Goal: Participate in discussion: Engage in conversation with other users on a specific topic

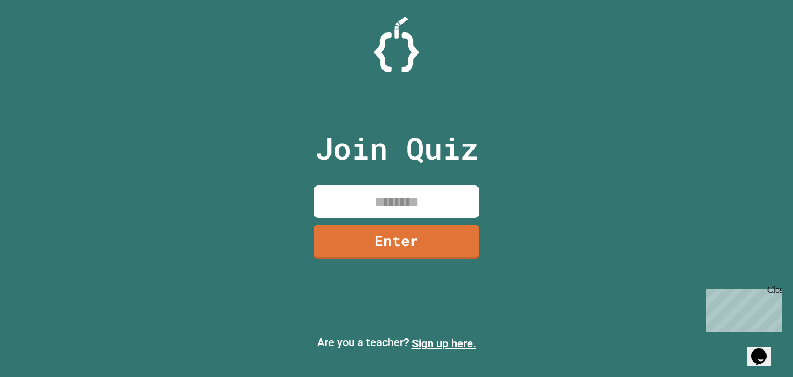
click at [364, 206] on input at bounding box center [396, 202] width 165 height 33
type input "********"
click at [349, 227] on link "Enter" at bounding box center [396, 242] width 165 height 35
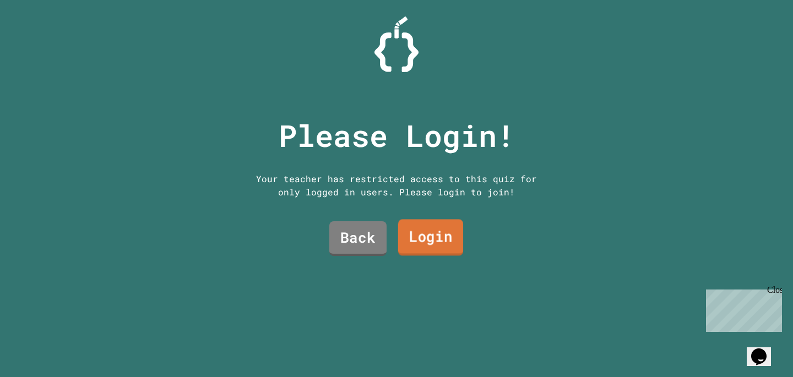
click at [420, 239] on link "Login" at bounding box center [430, 238] width 65 height 36
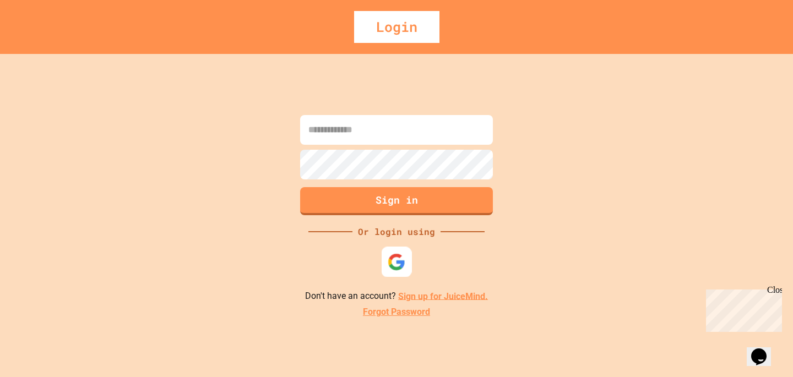
click at [392, 273] on div at bounding box center [397, 262] width 30 height 30
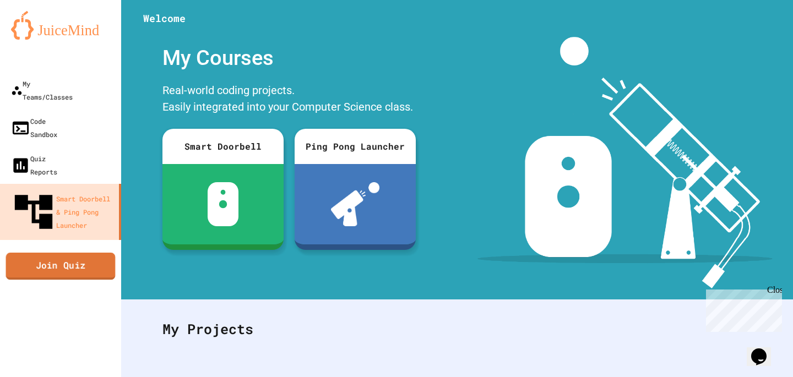
click at [66, 222] on div "My Teams/Classes Code Sandbox Quiz Reports Smart Doorbell & Ping Pong Launcher …" at bounding box center [60, 188] width 121 height 377
click at [70, 252] on link "Join Quiz" at bounding box center [60, 266] width 109 height 28
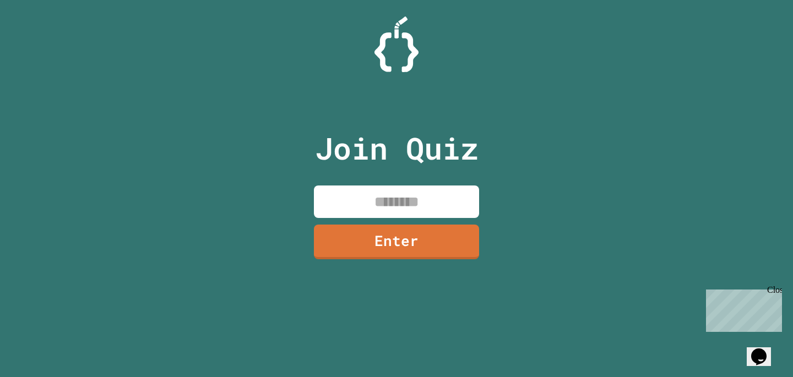
click at [440, 202] on input at bounding box center [396, 202] width 165 height 33
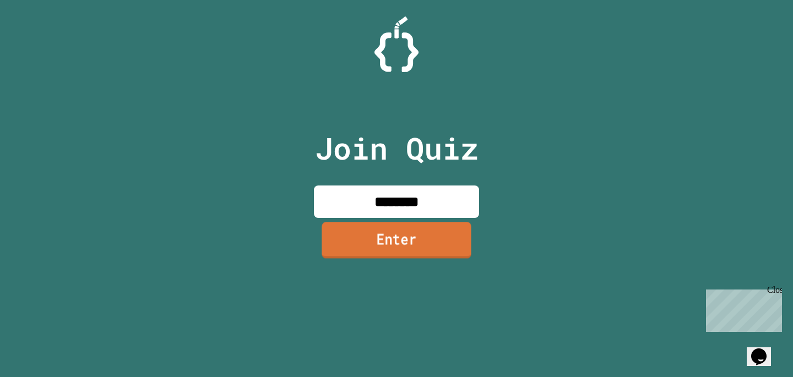
type input "********"
click at [398, 240] on link "Enter" at bounding box center [396, 241] width 163 height 36
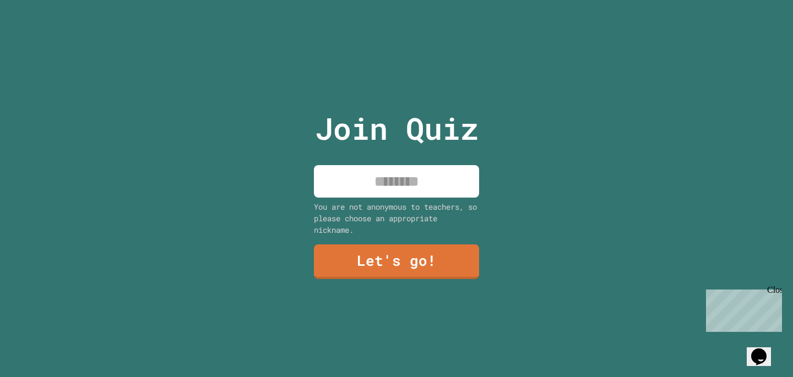
click at [381, 186] on input at bounding box center [396, 181] width 165 height 33
type input "****"
click at [386, 257] on link "Let's go!" at bounding box center [396, 261] width 163 height 36
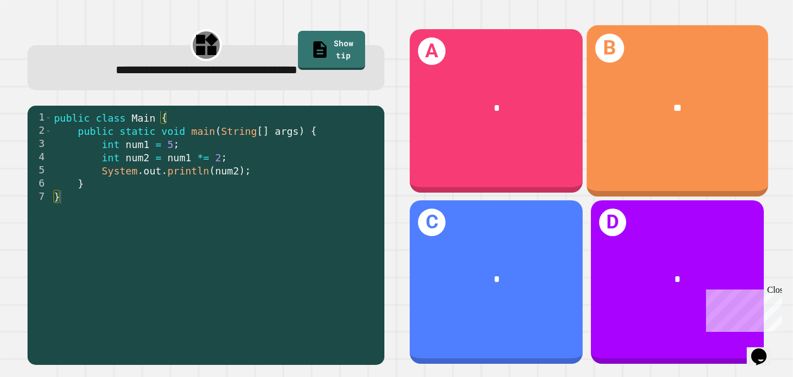
click at [669, 75] on div "B **" at bounding box center [678, 110] width 182 height 171
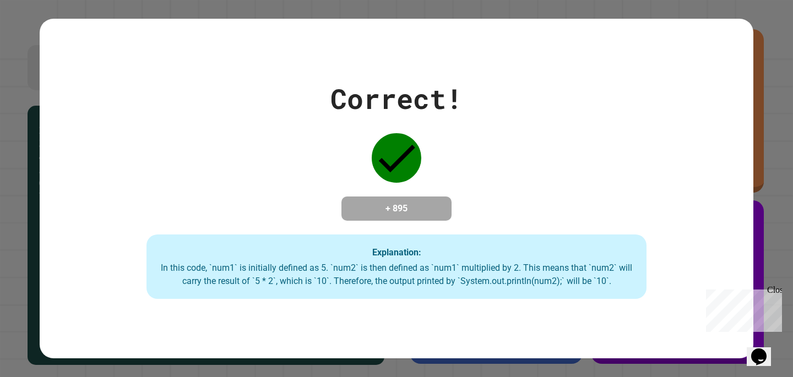
click at [781, 290] on div "Close" at bounding box center [774, 292] width 14 height 14
click at [621, 278] on div "In this code, `num1` is initially defined as 5. `num2` is then defined as `num1…" at bounding box center [397, 275] width 478 height 26
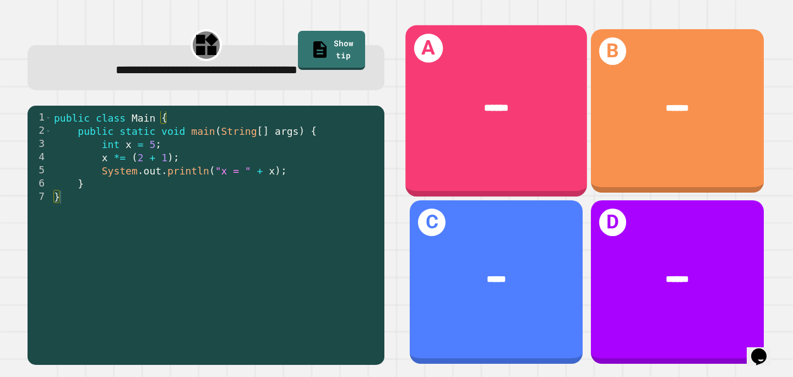
click at [529, 147] on div "A ******" at bounding box center [497, 110] width 182 height 171
click at [532, 131] on div "*" at bounding box center [497, 108] width 182 height 56
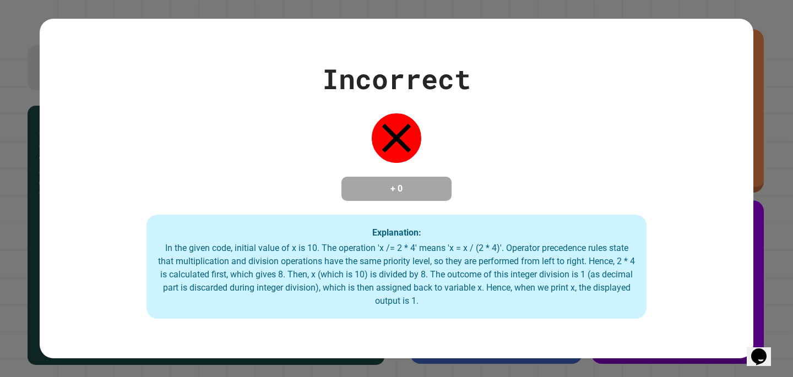
drag, startPoint x: 357, startPoint y: 316, endPoint x: 425, endPoint y: 293, distance: 72.1
click at [361, 313] on div "Explanation: In the given code, initial value of x is 10. The operation 'x /= 2…" at bounding box center [397, 267] width 500 height 105
drag, startPoint x: 498, startPoint y: 294, endPoint x: 408, endPoint y: 322, distance: 94.5
click at [413, 324] on div "Incorrect + 0 Explanation: In the given code, initial value of x is 10. The ope…" at bounding box center [397, 189] width 714 height 340
click at [408, 320] on div "Explanation: In the given code, initial value of x is 10. The operation 'x /= 2…" at bounding box center [397, 267] width 500 height 105
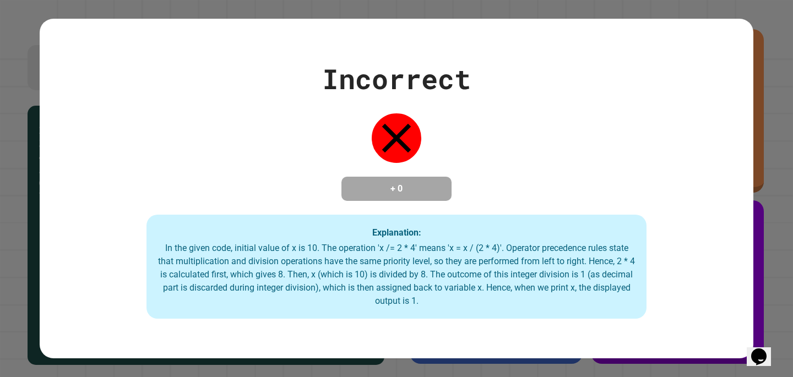
drag, startPoint x: 435, startPoint y: 282, endPoint x: 618, endPoint y: 283, distance: 182.9
click at [619, 283] on div "In the given code, initial value of x is 10. The operation 'x /= 2 * 4' means '…" at bounding box center [397, 275] width 478 height 66
drag, startPoint x: 501, startPoint y: 277, endPoint x: 594, endPoint y: 278, distance: 93.1
click at [594, 278] on div "In the given code, initial value of x is 10. The operation 'x /= 2 * 4' means '…" at bounding box center [397, 275] width 478 height 66
click at [593, 278] on div "In the given code, initial value of x is 10. The operation 'x /= 2 * 4' means '…" at bounding box center [397, 275] width 478 height 66
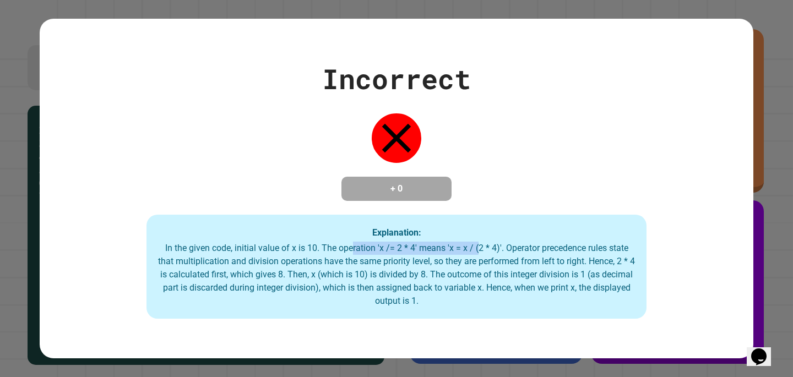
drag, startPoint x: 358, startPoint y: 255, endPoint x: 487, endPoint y: 256, distance: 129.5
click at [487, 256] on div "In the given code, initial value of x is 10. The operation 'x /= 2 * 4' means '…" at bounding box center [397, 275] width 478 height 66
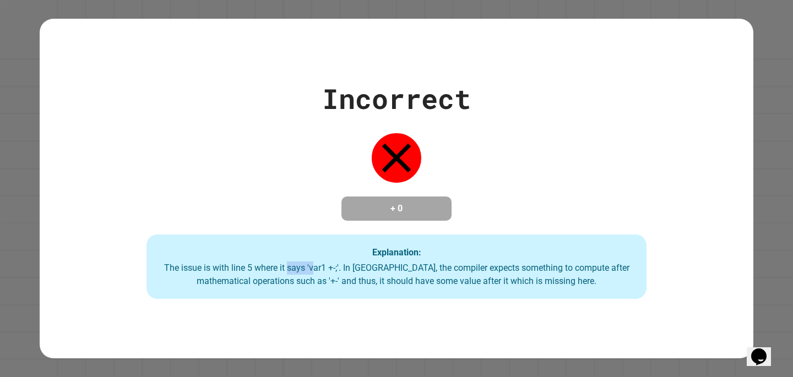
drag, startPoint x: 287, startPoint y: 280, endPoint x: 313, endPoint y: 269, distance: 28.1
click at [313, 269] on div "The issue is with line 5 where it says 'var1 +-;'. In [GEOGRAPHIC_DATA], the co…" at bounding box center [397, 275] width 478 height 26
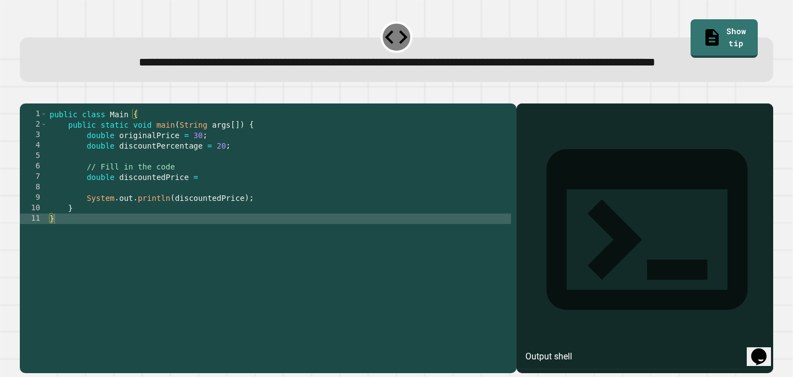
click at [211, 212] on div "public class Main { public static void main ( String args [ ]) { double origina…" at bounding box center [279, 224] width 464 height 230
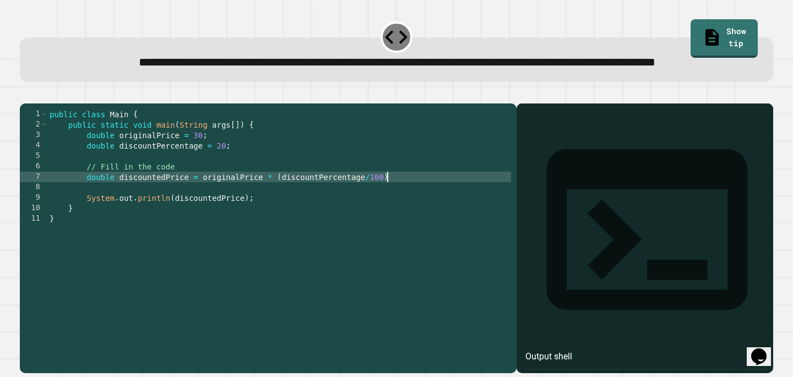
scroll to position [0, 23]
click at [274, 213] on div "public class Main { public static void main ( String args [ ]) { double origina…" at bounding box center [279, 224] width 464 height 230
click at [490, 215] on div "public class Main { public static void main ( String args [ ]) { double origina…" at bounding box center [279, 224] width 464 height 230
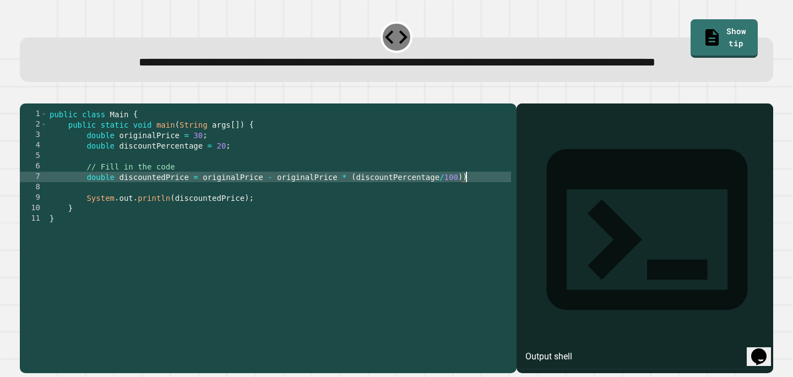
click at [277, 215] on div "public class Main { public static void main ( String args [ ]) { double origina…" at bounding box center [279, 224] width 464 height 230
click at [36, 105] on icon "button" at bounding box center [33, 101] width 6 height 8
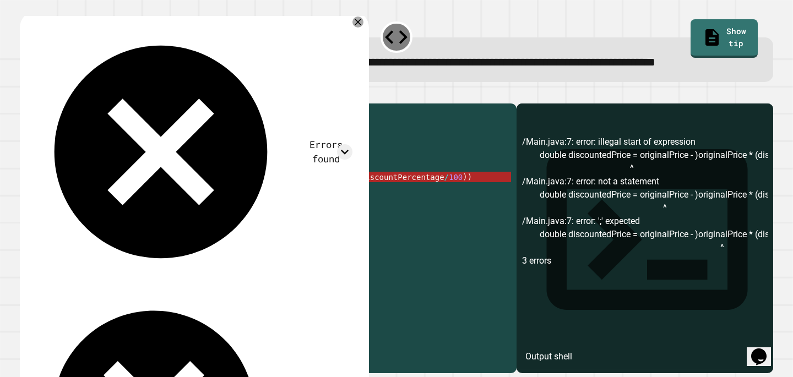
click at [282, 210] on div "public class Main { public static void main ( String args [ ]) { double origina…" at bounding box center [279, 224] width 464 height 230
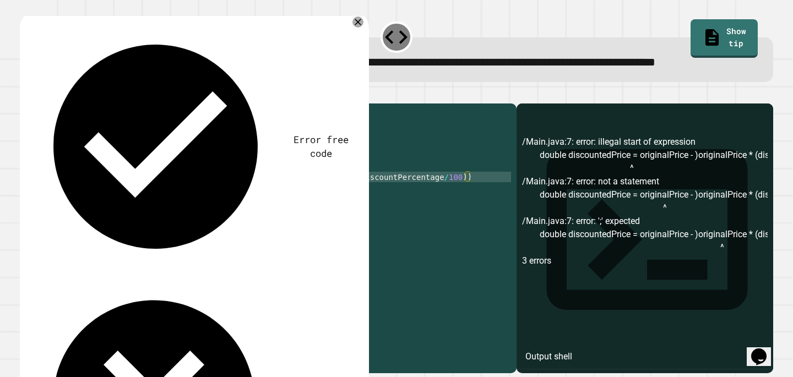
click at [25, 94] on icon "button" at bounding box center [25, 94] width 0 height 0
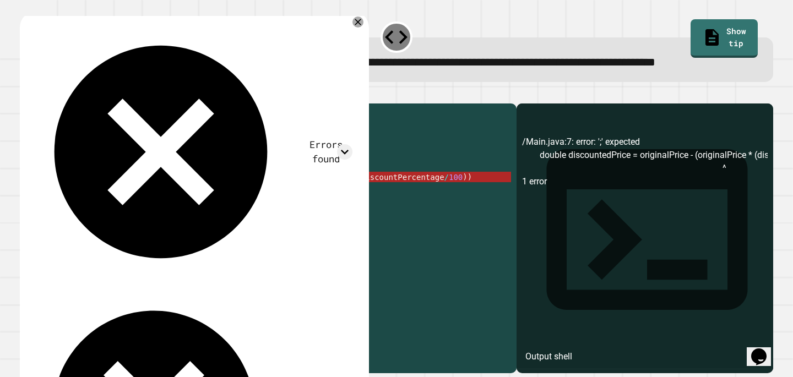
scroll to position [0, 2]
click at [478, 221] on div "public class Main { public static void main ( String args [ ]) { double origina…" at bounding box center [279, 224] width 464 height 230
click at [480, 216] on div "public class Main { public static void main ( String args [ ]) { double origina…" at bounding box center [279, 224] width 464 height 230
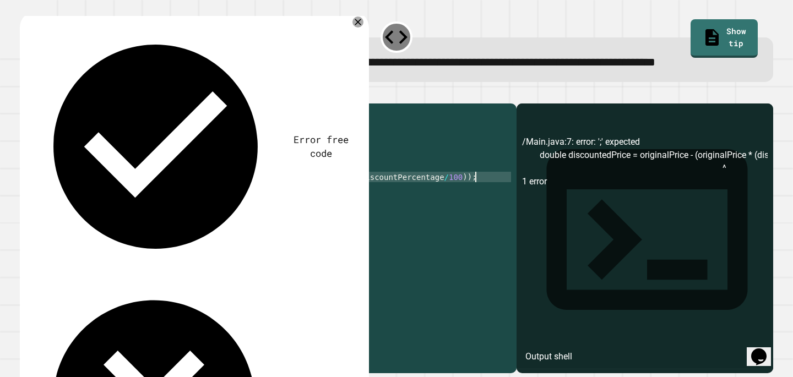
scroll to position [0, 30]
type textarea "**********"
click at [33, 104] on div at bounding box center [397, 96] width 754 height 13
click at [25, 94] on icon "button" at bounding box center [25, 94] width 0 height 0
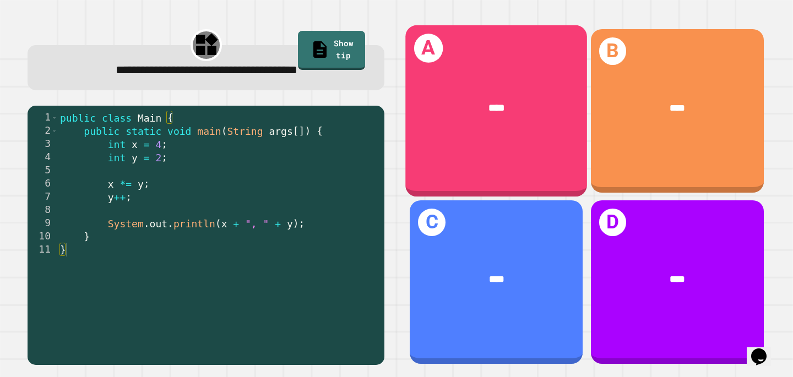
click at [492, 143] on div "A ****" at bounding box center [497, 110] width 182 height 171
